Goal: Task Accomplishment & Management: Use online tool/utility

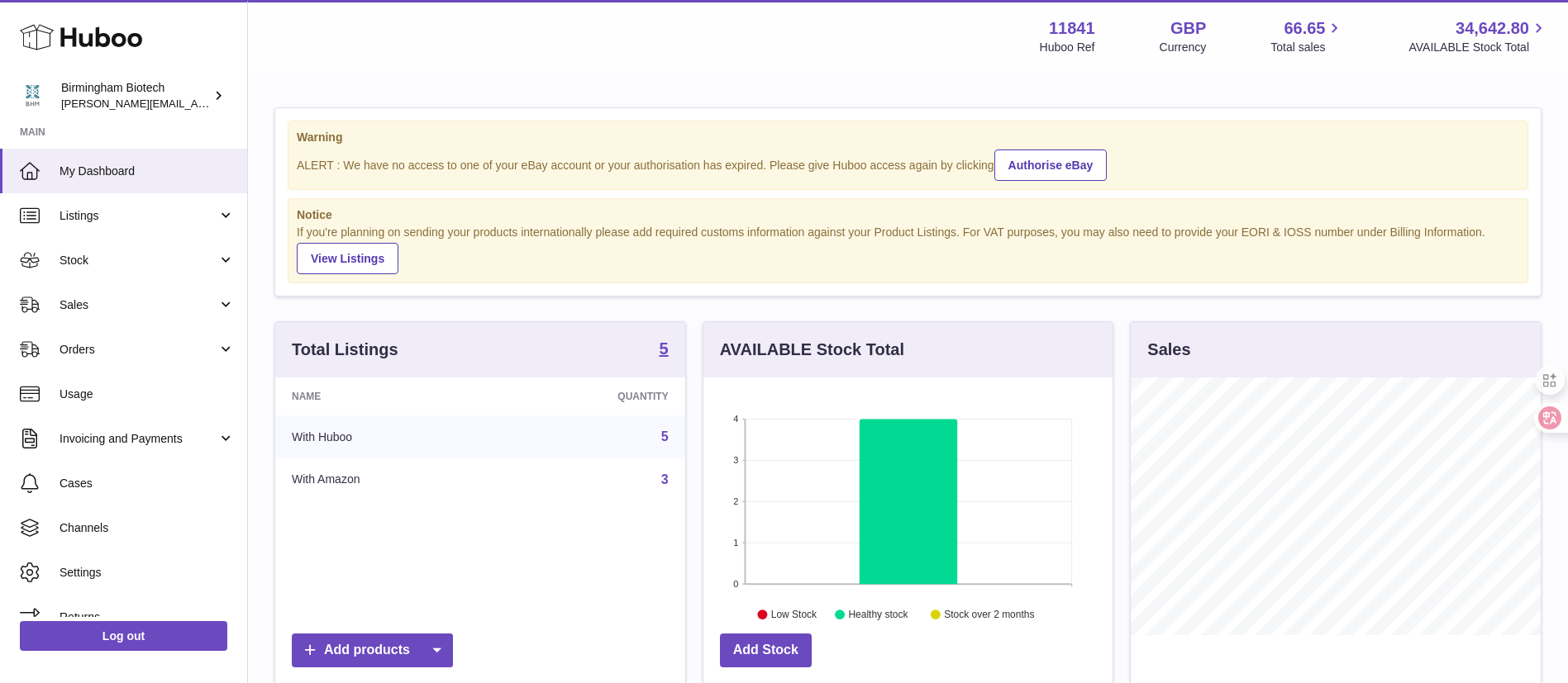
scroll to position [258, 409]
click at [154, 212] on span "Listings" at bounding box center [138, 215] width 157 height 15
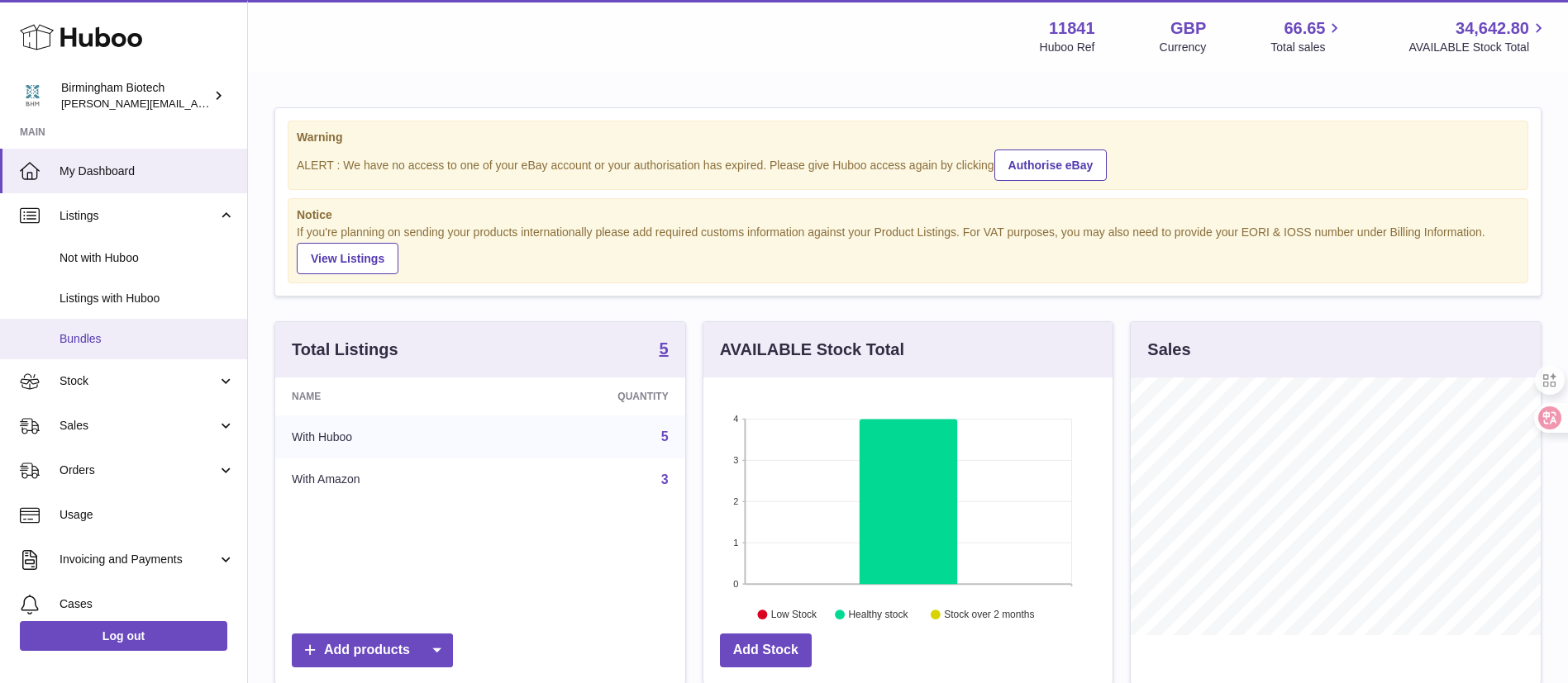
click at [139, 340] on span "Bundles" at bounding box center [147, 338] width 176 height 15
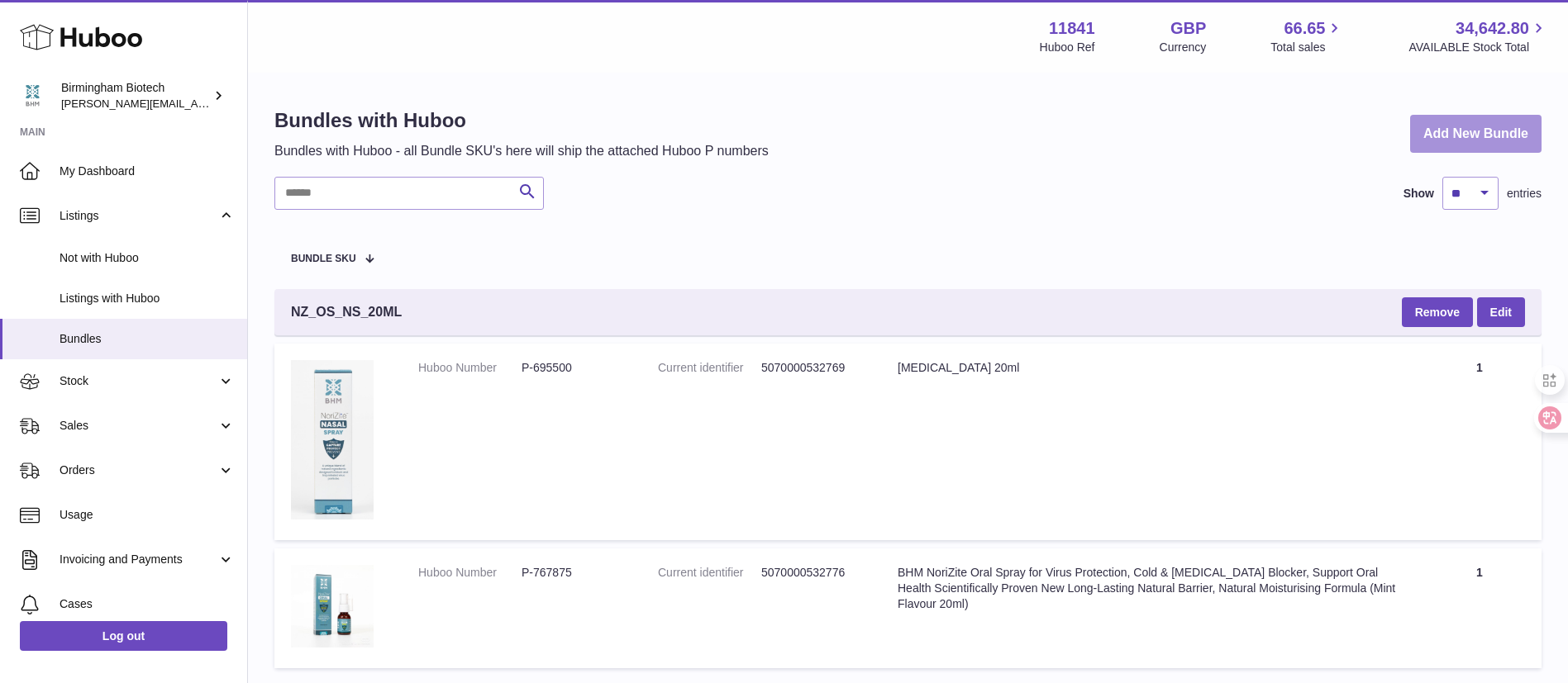
click at [1467, 124] on link "Add New Bundle" at bounding box center [1475, 134] width 131 height 39
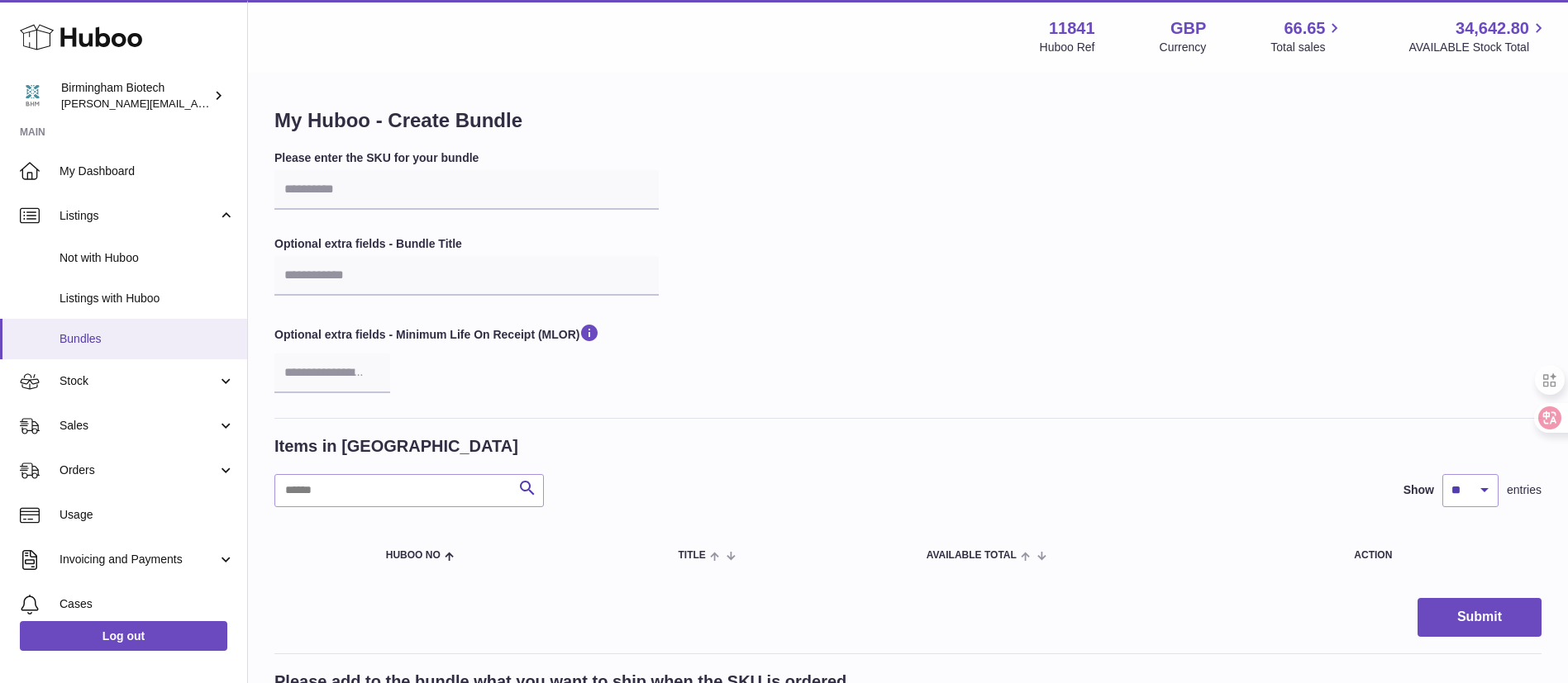
click at [148, 338] on span "Bundles" at bounding box center [147, 338] width 176 height 15
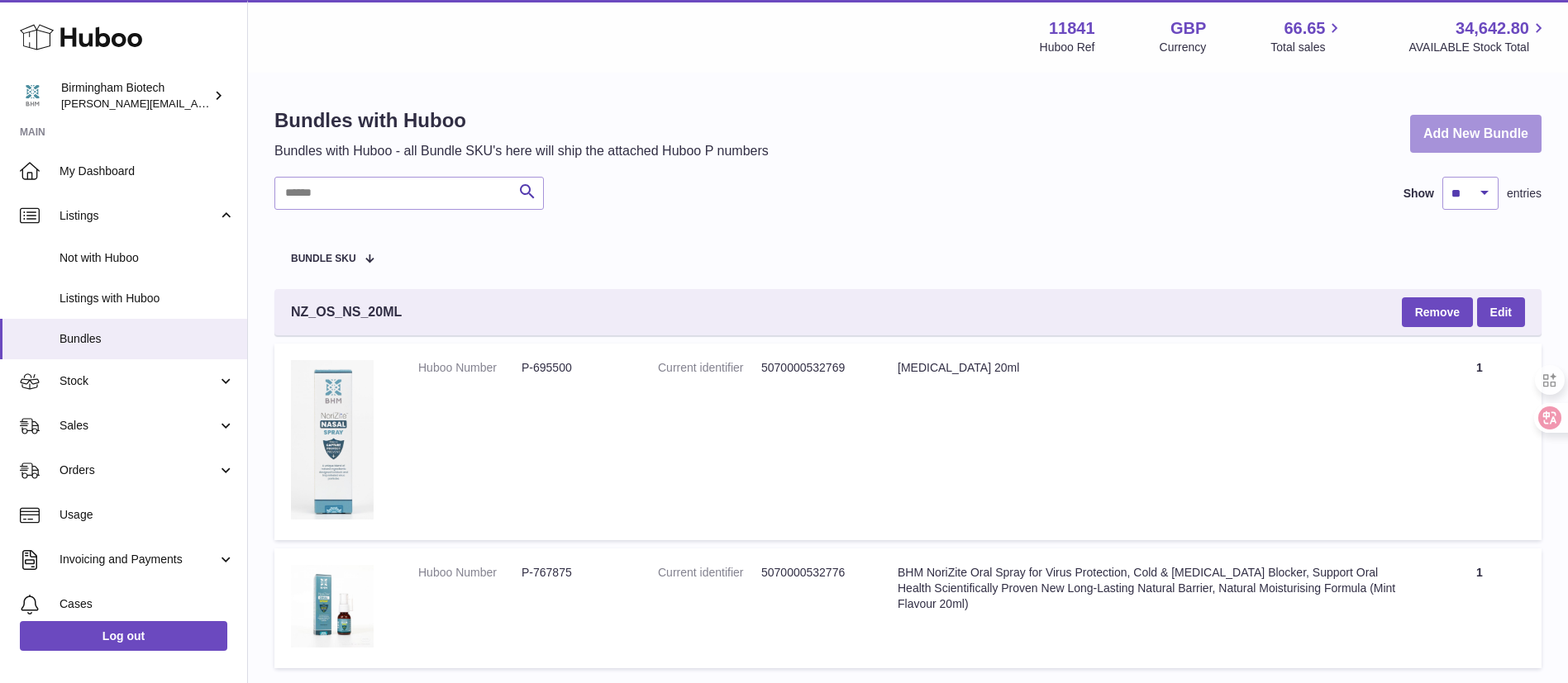
click at [1419, 134] on link "Add New Bundle" at bounding box center [1475, 134] width 131 height 39
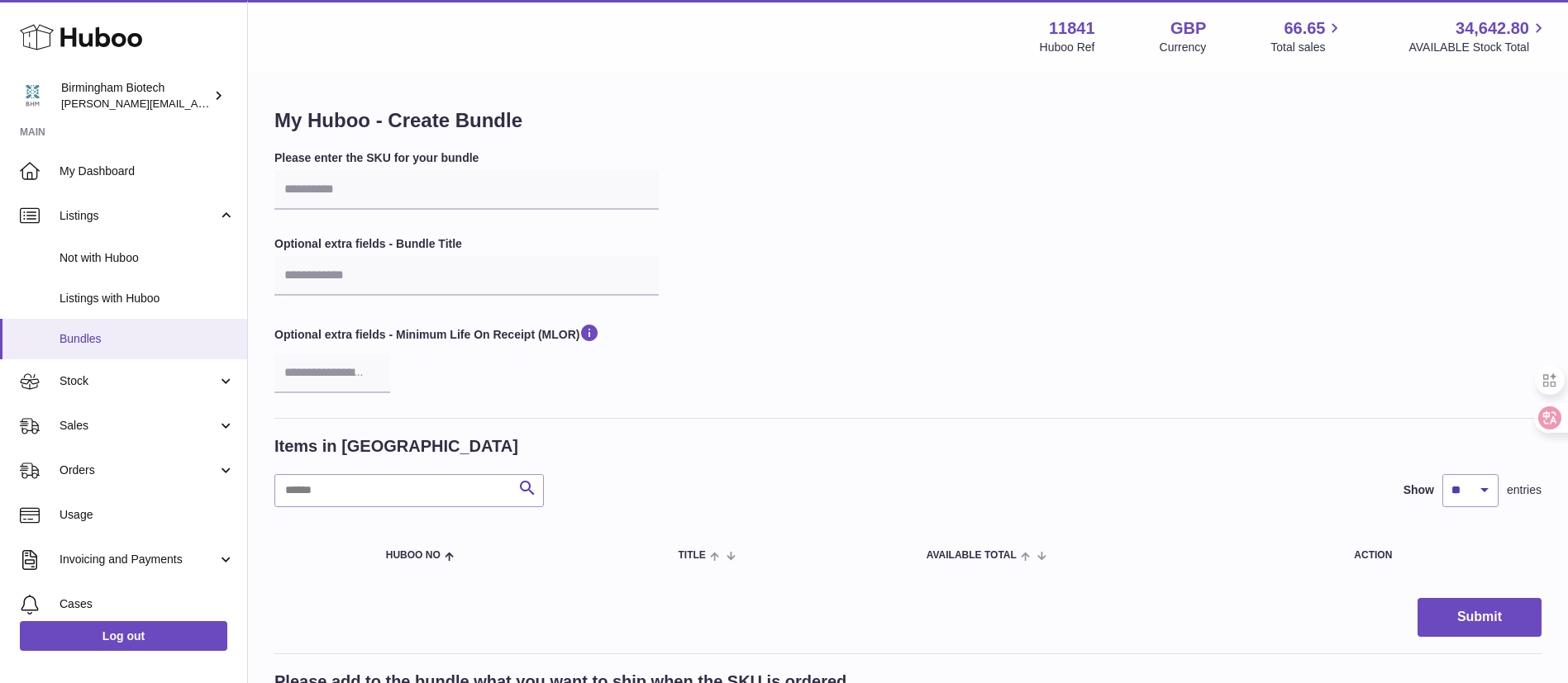
click at [80, 339] on span "Bundles" at bounding box center [147, 338] width 176 height 15
